Goal: Task Accomplishment & Management: Manage account settings

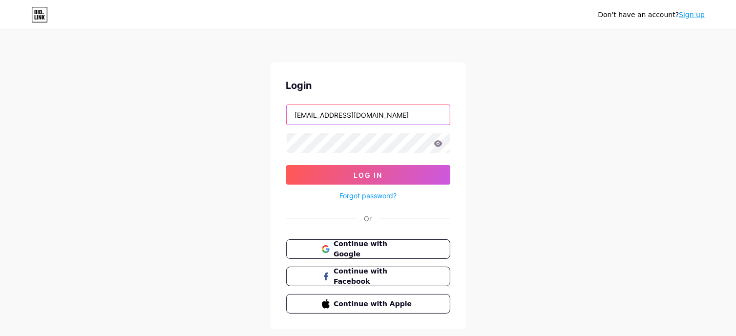
click at [426, 119] on input "[EMAIL_ADDRESS][DOMAIN_NAME]" at bounding box center [368, 115] width 163 height 20
type input "[EMAIL_ADDRESS][DOMAIN_NAME]"
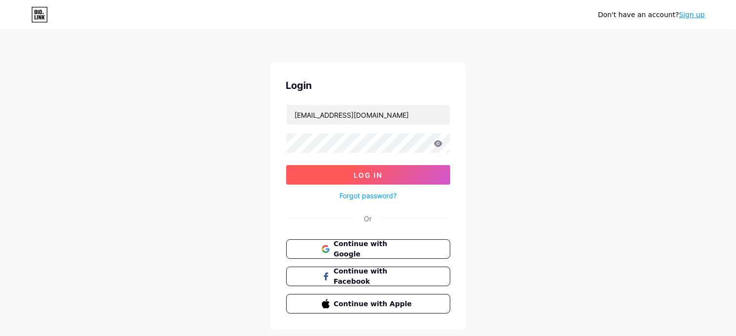
click at [390, 169] on button "Log In" at bounding box center [368, 175] width 164 height 20
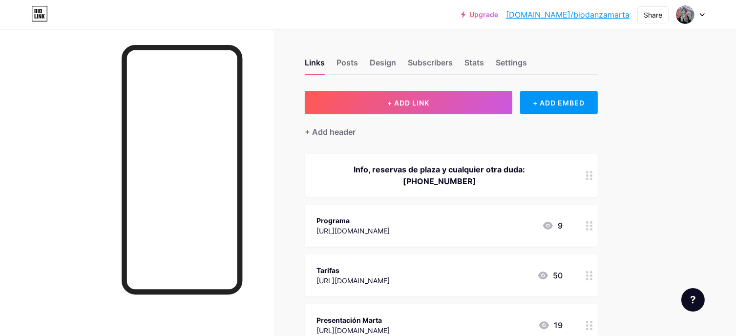
click at [390, 226] on div "[URL][DOMAIN_NAME]" at bounding box center [352, 231] width 73 height 10
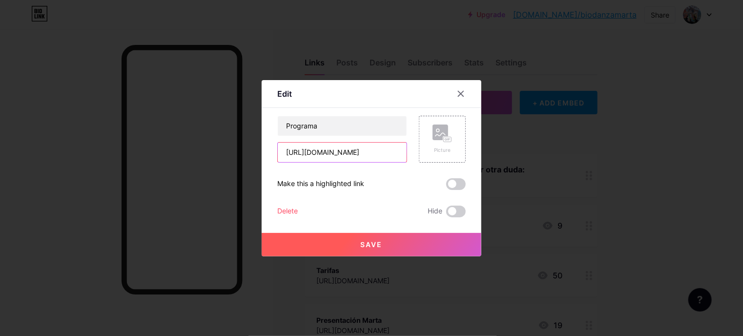
click at [368, 152] on input "[URL][DOMAIN_NAME]" at bounding box center [342, 153] width 129 height 20
click at [462, 92] on icon at bounding box center [460, 93] width 5 height 5
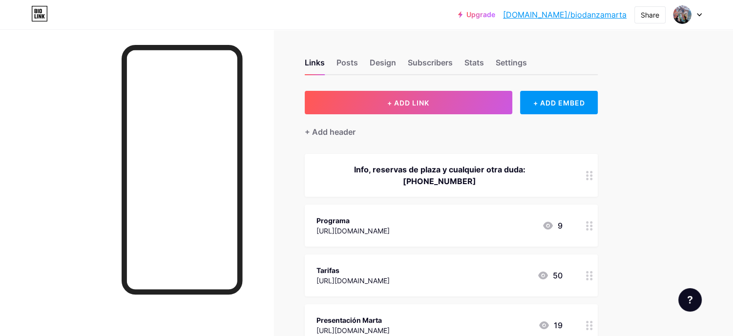
click at [383, 221] on div "Programa" at bounding box center [352, 220] width 73 height 10
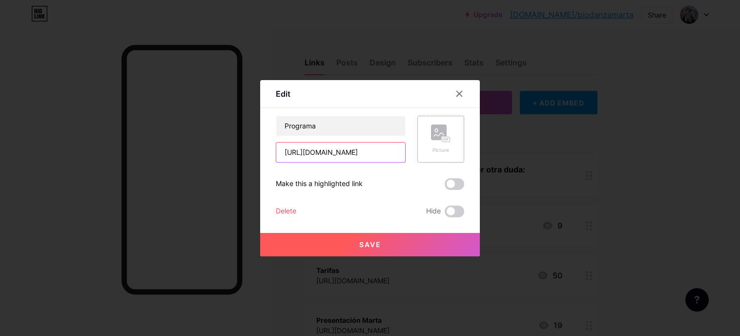
scroll to position [0, 251]
drag, startPoint x: 285, startPoint y: 153, endPoint x: 435, endPoint y: 157, distance: 150.4
click at [435, 157] on div "Programa [URL][DOMAIN_NAME] Picture" at bounding box center [370, 139] width 188 height 47
click at [460, 97] on icon at bounding box center [460, 94] width 8 height 8
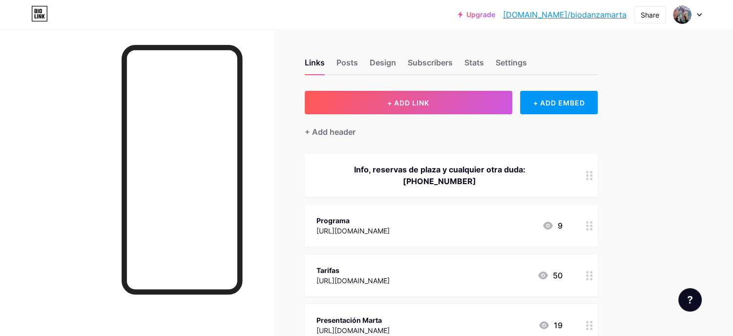
click at [390, 272] on div "Tarifas" at bounding box center [352, 270] width 73 height 10
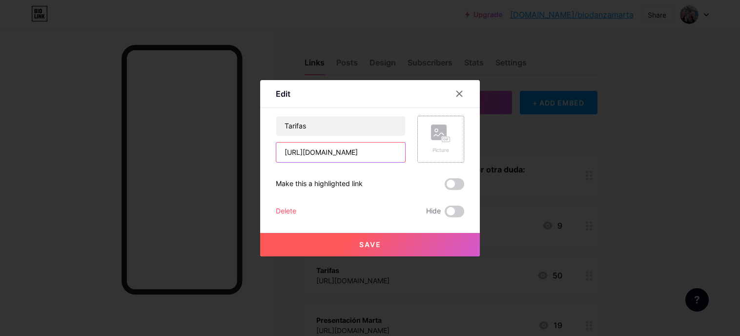
scroll to position [0, 244]
drag, startPoint x: 285, startPoint y: 154, endPoint x: 450, endPoint y: 154, distance: 164.5
click at [450, 154] on div "Tarifas [URL][DOMAIN_NAME] Picture" at bounding box center [370, 139] width 188 height 47
click at [460, 99] on div at bounding box center [460, 94] width 18 height 18
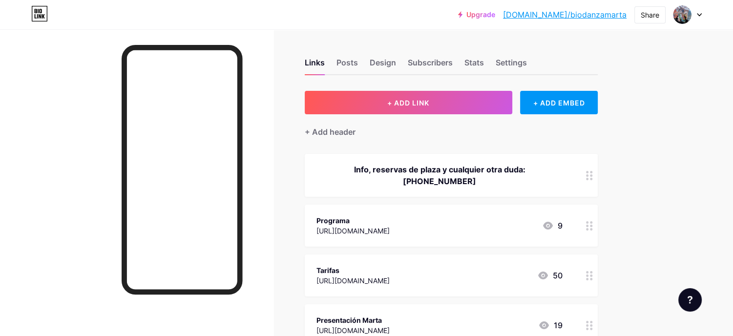
click at [390, 322] on div "Presentación Marta" at bounding box center [352, 320] width 73 height 10
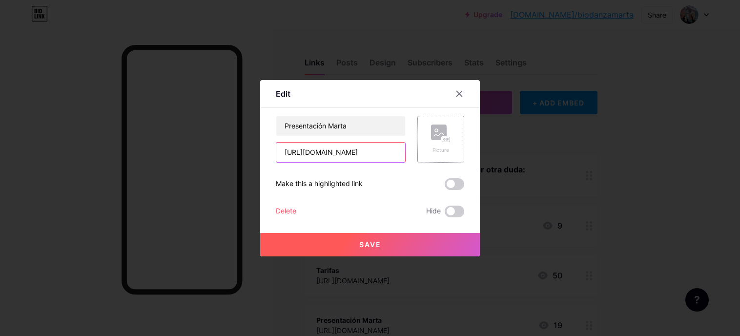
scroll to position [0, 246]
drag, startPoint x: 283, startPoint y: 154, endPoint x: 437, endPoint y: 153, distance: 153.8
click at [437, 153] on div "Presentación Marta [URL][DOMAIN_NAME] Picture" at bounding box center [370, 139] width 188 height 47
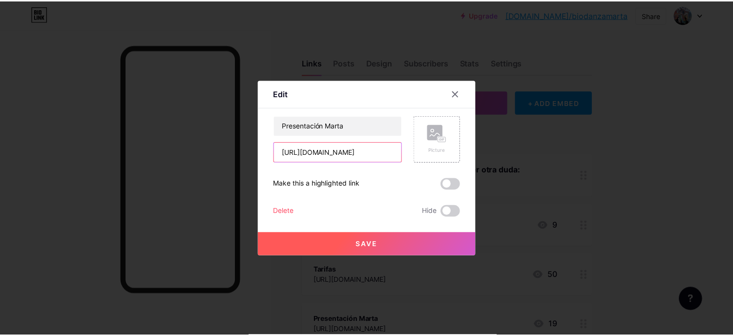
scroll to position [0, 0]
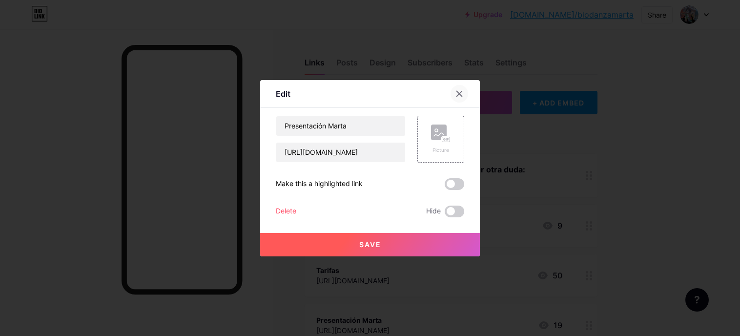
click at [459, 93] on icon at bounding box center [459, 93] width 5 height 5
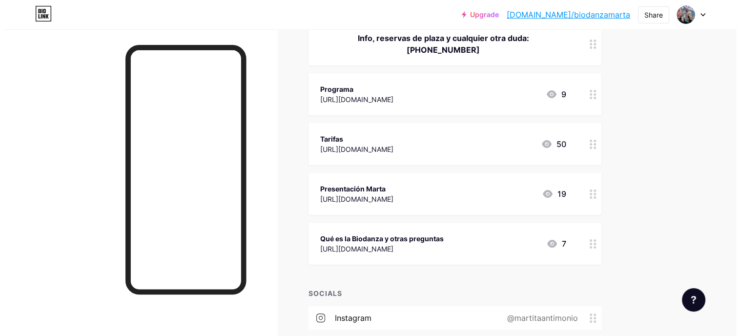
scroll to position [183, 0]
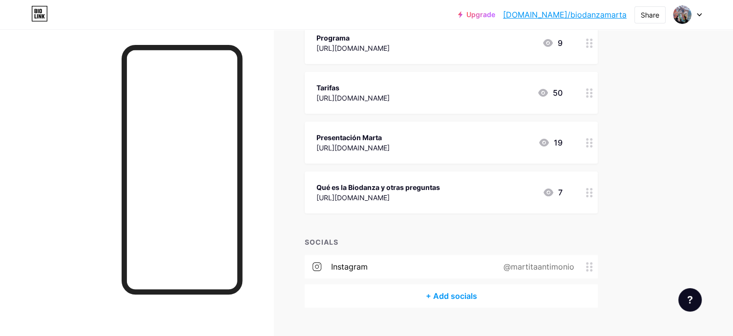
click at [440, 193] on div "[URL][DOMAIN_NAME]" at bounding box center [378, 197] width 124 height 10
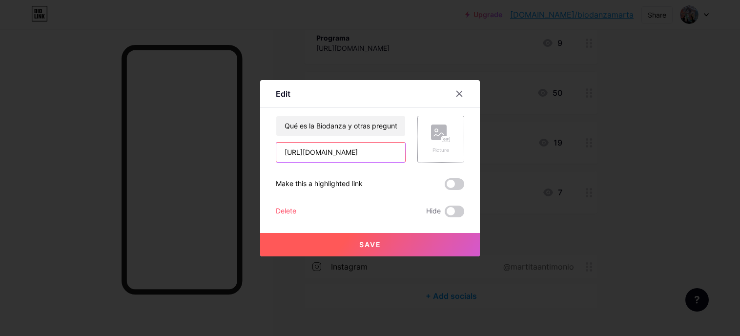
scroll to position [0, 251]
drag, startPoint x: 281, startPoint y: 151, endPoint x: 427, endPoint y: 155, distance: 145.6
click at [427, 155] on div "Qué es la Biodanza y otras preguntas [URL][DOMAIN_NAME] Picture" at bounding box center [370, 139] width 188 height 47
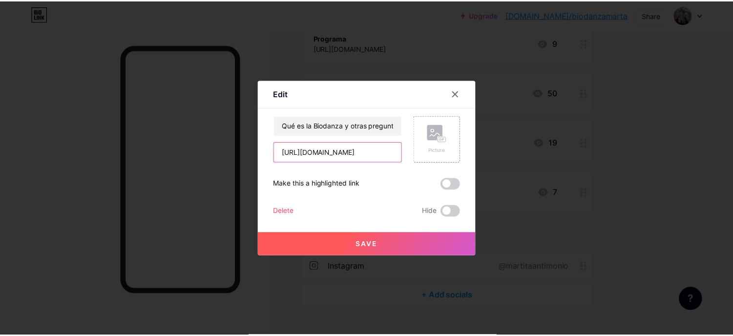
scroll to position [0, 0]
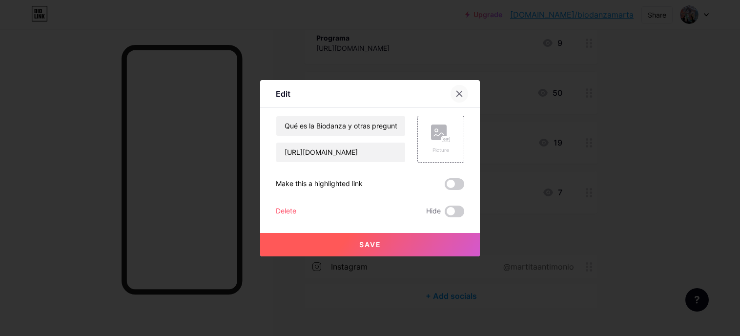
click at [455, 91] on div at bounding box center [460, 94] width 18 height 18
